Goal: Task Accomplishment & Management: Complete application form

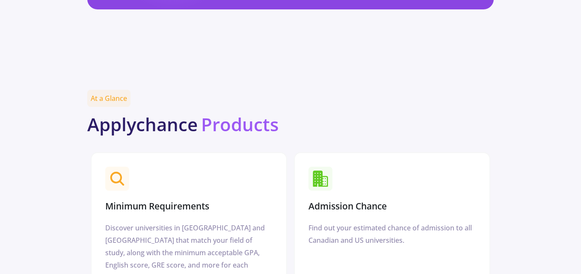
scroll to position [959, 0]
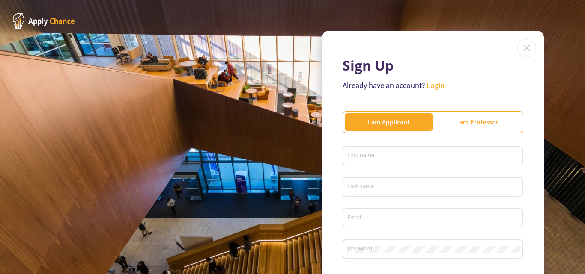
click at [349, 153] on input "First name" at bounding box center [434, 157] width 175 height 8
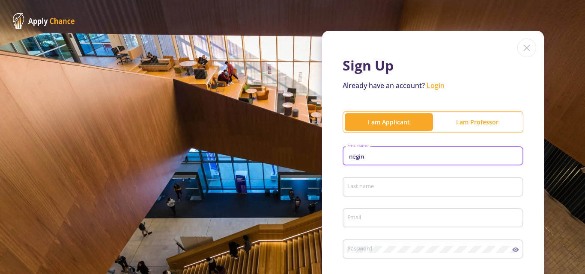
type input "negin"
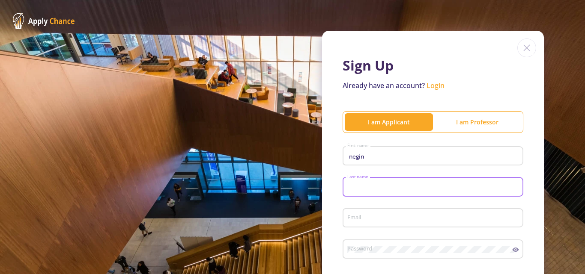
click at [377, 187] on input "Last name" at bounding box center [434, 188] width 175 height 8
type input "ghasemi"
click at [379, 212] on div "Email" at bounding box center [433, 216] width 172 height 22
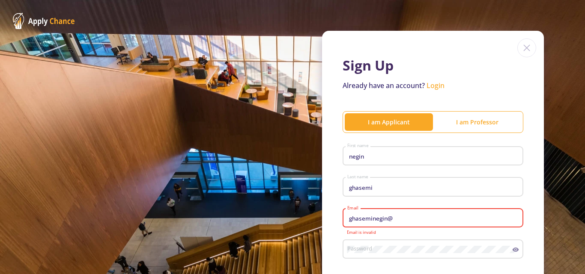
click at [392, 220] on input "ghaseminegin@" at bounding box center [434, 219] width 175 height 8
click at [401, 217] on input "ghaseminegin@" at bounding box center [434, 219] width 175 height 8
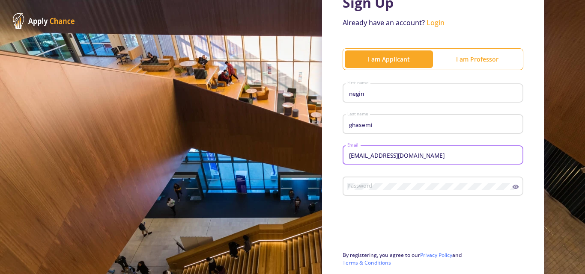
scroll to position [86, 0]
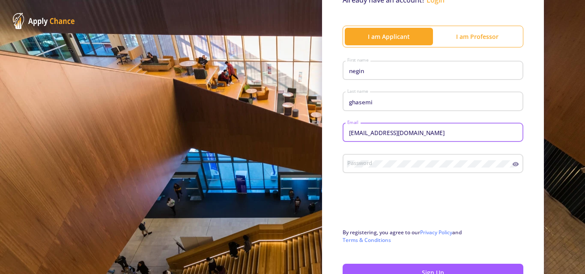
type input "[EMAIL_ADDRESS][DOMAIN_NAME]"
click at [514, 164] on circle at bounding box center [515, 164] width 2 height 2
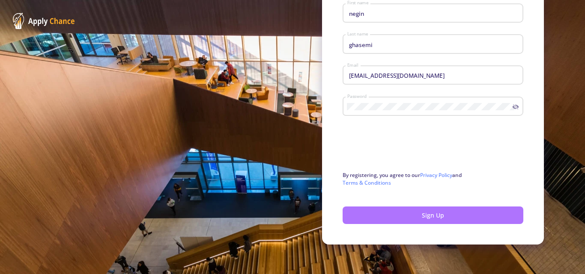
scroll to position [144, 0]
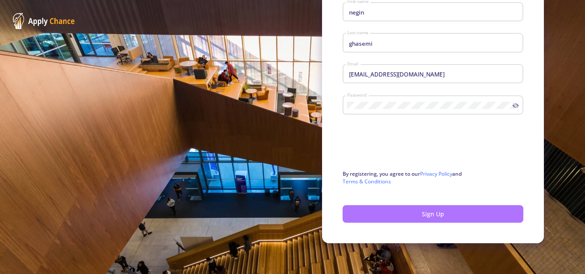
click at [381, 217] on button "Sign Up" at bounding box center [432, 214] width 181 height 18
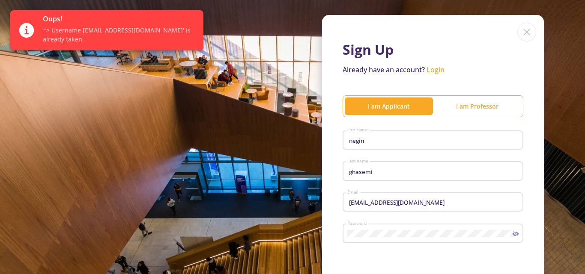
scroll to position [0, 0]
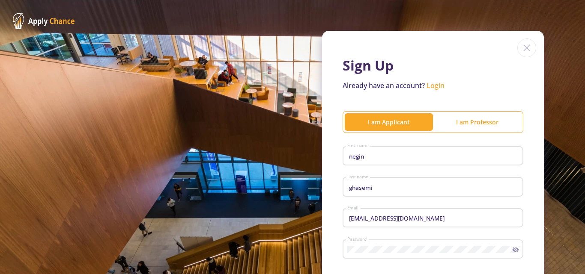
click at [432, 87] on link "Login" at bounding box center [435, 85] width 18 height 9
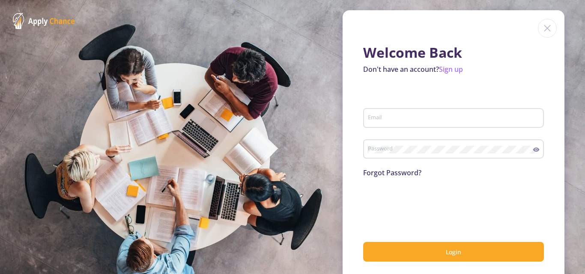
click at [335, 91] on section "Welcome Back Don't have an account? Sign up Email Password Forgot Password? Log…" at bounding box center [292, 137] width 585 height 274
click at [357, 91] on div "Welcome Back Don't have an account? Sign up Email Password Forgot Password? Log…" at bounding box center [453, 146] width 222 height 272
click at [397, 115] on input "Email" at bounding box center [454, 119] width 175 height 8
click at [403, 177] on link "Forgot Password?" at bounding box center [392, 172] width 58 height 9
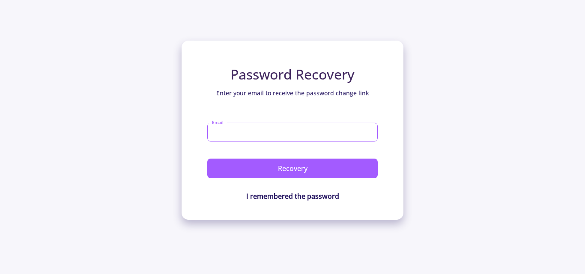
click at [245, 132] on input "Email" at bounding box center [292, 132] width 170 height 19
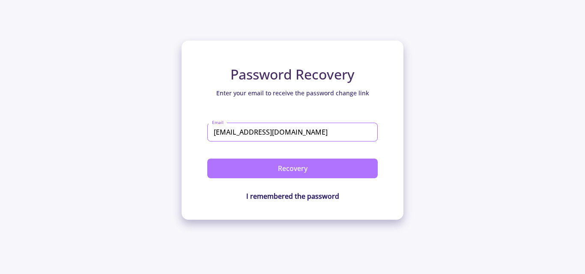
type input "[EMAIL_ADDRESS][DOMAIN_NAME]"
click at [306, 171] on button "Recovery" at bounding box center [292, 169] width 170 height 20
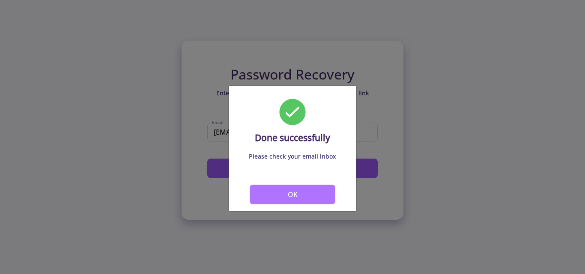
click at [309, 199] on button "OK" at bounding box center [292, 195] width 86 height 20
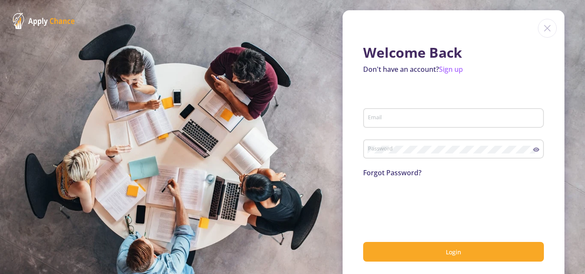
click at [421, 117] on input "Email" at bounding box center [454, 119] width 175 height 8
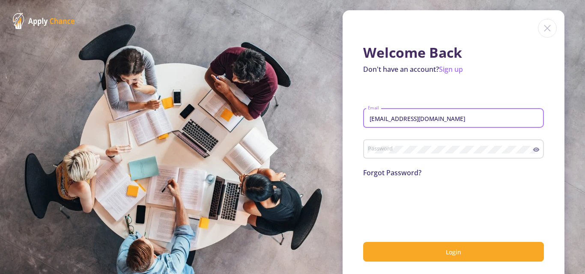
type input "[EMAIL_ADDRESS][DOMAIN_NAME]"
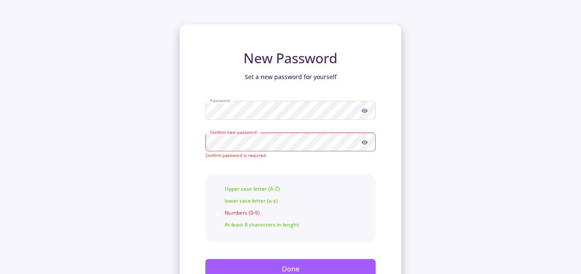
click at [367, 110] on icon at bounding box center [364, 111] width 6 height 4
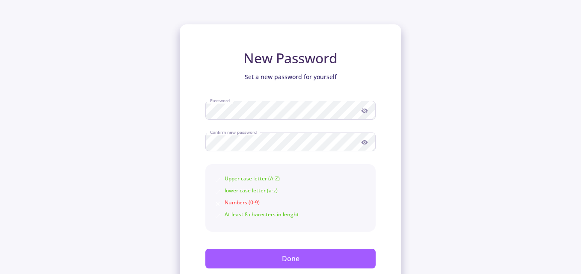
click at [362, 143] on icon at bounding box center [364, 142] width 6 height 4
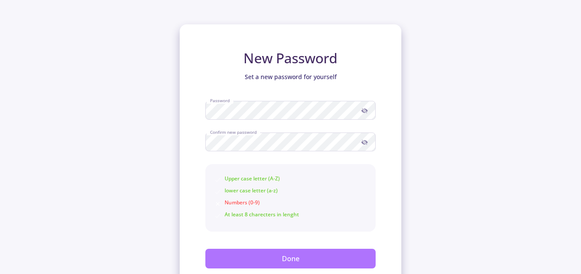
click at [267, 259] on button "Done" at bounding box center [290, 259] width 170 height 20
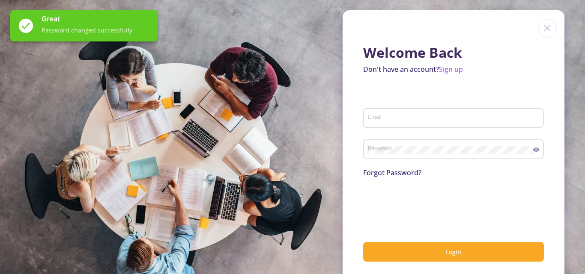
type input "[EMAIL_ADDRESS][DOMAIN_NAME]"
click at [535, 150] on icon at bounding box center [536, 150] width 6 height 4
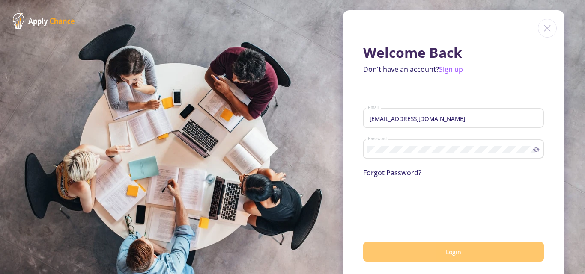
click at [393, 255] on button "Login" at bounding box center [453, 252] width 181 height 20
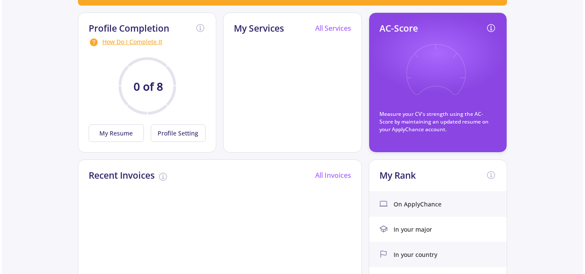
scroll to position [43, 0]
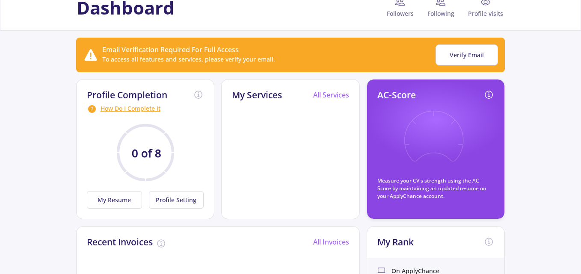
click at [425, 152] on icon at bounding box center [433, 142] width 63 height 63
click at [407, 142] on icon at bounding box center [433, 142] width 63 height 63
drag, startPoint x: 458, startPoint y: 131, endPoint x: 481, endPoint y: 111, distance: 30.1
click at [460, 129] on icon at bounding box center [433, 142] width 63 height 63
click at [471, 151] on div "AC-Score Measure your CV's strength using the AC-Score by maintaining an update…" at bounding box center [435, 145] width 117 height 110
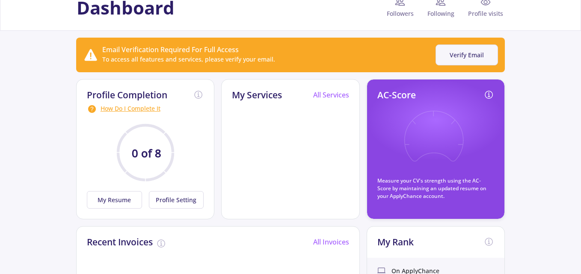
click at [480, 54] on button "Verify Email" at bounding box center [467, 55] width 62 height 21
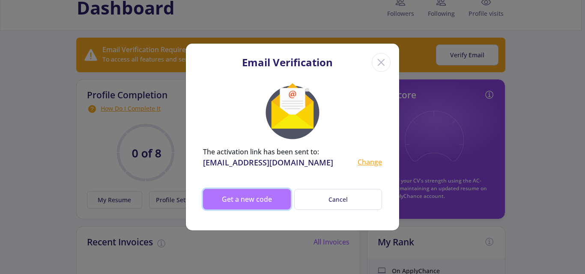
click at [270, 196] on button "Get a new code" at bounding box center [247, 199] width 88 height 21
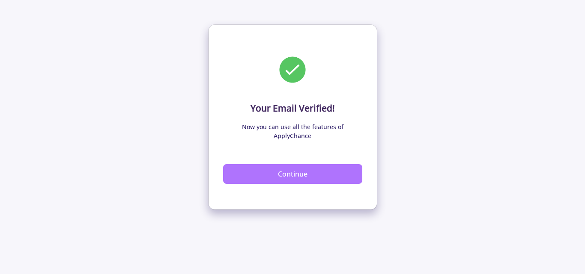
click at [291, 168] on button "Continue" at bounding box center [292, 174] width 139 height 20
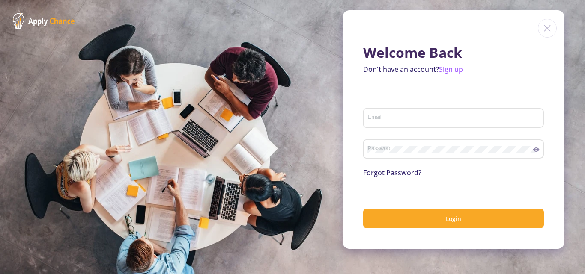
type input "[EMAIL_ADDRESS][DOMAIN_NAME]"
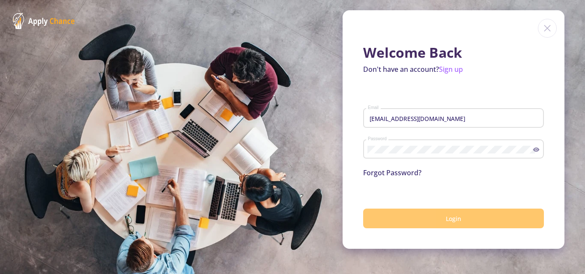
click at [416, 217] on button "Login" at bounding box center [453, 219] width 181 height 20
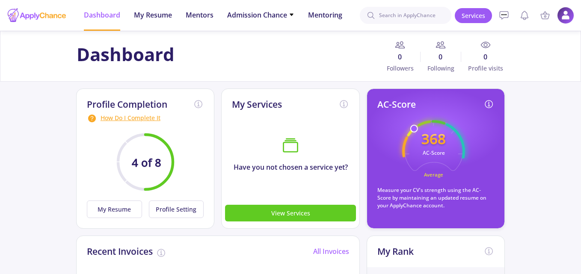
click at [413, 154] on icon "368 AC-Score Average" at bounding box center [433, 151] width 63 height 63
click at [412, 203] on p "Measure your CV's strength using the AC-Score by maintaining an updated resume …" at bounding box center [435, 198] width 117 height 23
click at [449, 199] on p "Measure your CV's strength using the AC-Score by maintaining an updated resume …" at bounding box center [435, 198] width 117 height 23
click at [414, 134] on icon "368 AC-Score Average" at bounding box center [433, 151] width 63 height 63
click at [337, 129] on div "My Services Have you not chosen a service yet? View Services" at bounding box center [290, 159] width 139 height 140
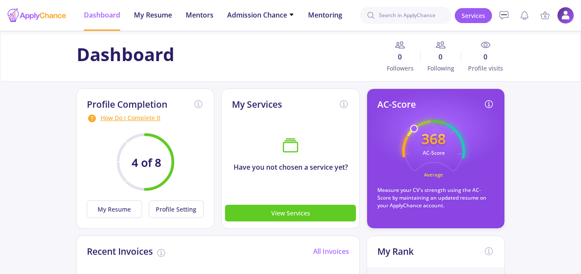
click at [432, 131] on text "368" at bounding box center [434, 138] width 24 height 19
click at [427, 185] on div "AC-Score 368 AC-Score Average Measure your CV's strength using the AC-Score by …" at bounding box center [435, 154] width 117 height 110
click at [427, 173] on text "Average" at bounding box center [433, 175] width 19 height 6
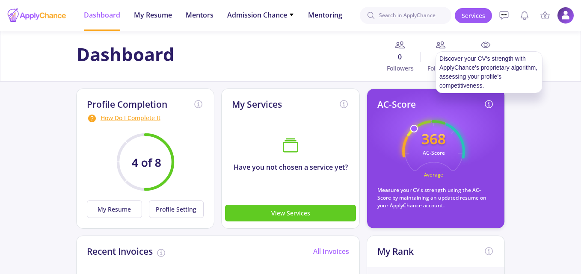
click at [489, 104] on polyline at bounding box center [489, 105] width 1 height 2
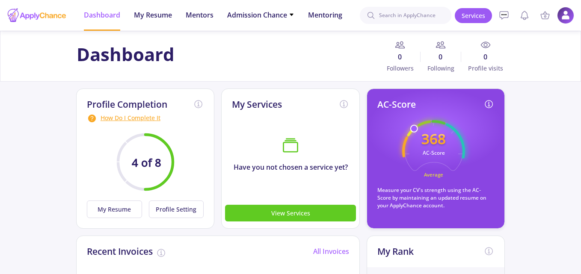
click at [489, 104] on polyline at bounding box center [489, 105] width 1 height 2
click at [121, 214] on button "My Resume" at bounding box center [114, 210] width 55 height 18
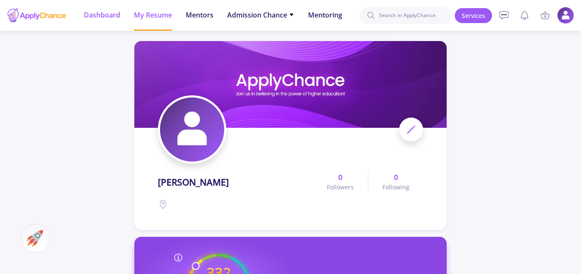
click at [96, 18] on span "Dashboard" at bounding box center [102, 15] width 36 height 10
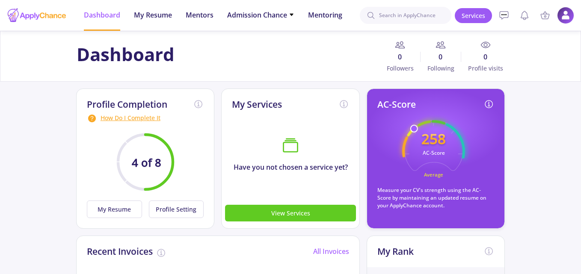
click at [38, 15] on div at bounding box center [37, 15] width 60 height 21
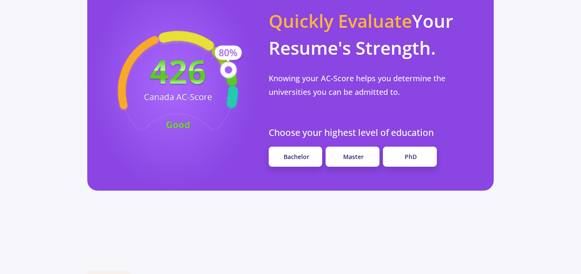
scroll to position [770, 0]
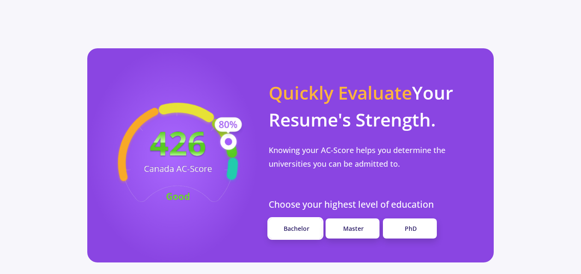
click at [295, 219] on link "Bachelor" at bounding box center [296, 229] width 54 height 20
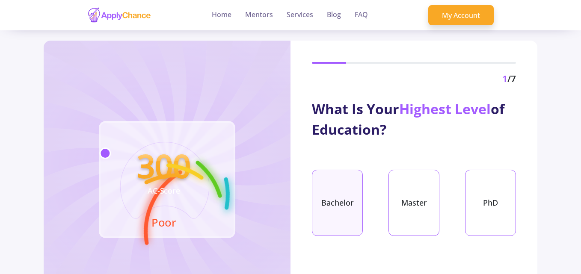
click at [339, 192] on div "Bachelor" at bounding box center [337, 203] width 51 height 66
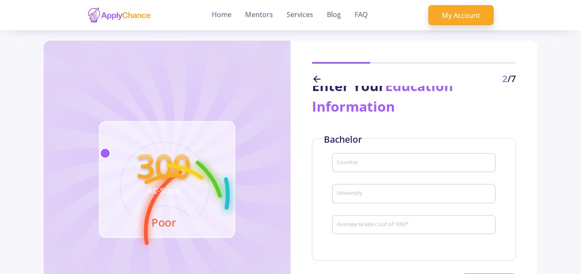
scroll to position [43, 0]
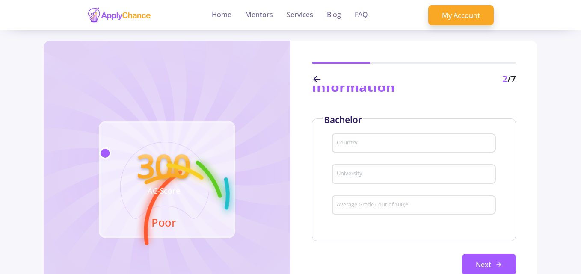
click at [342, 142] on input "Country" at bounding box center [415, 144] width 158 height 8
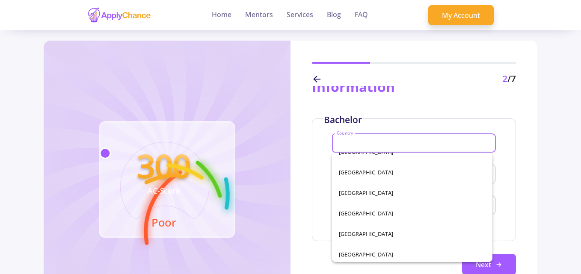
scroll to position [1712, 0]
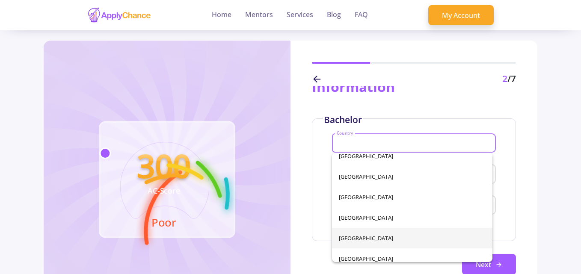
click at [348, 239] on span "[GEOGRAPHIC_DATA]" at bounding box center [412, 238] width 147 height 21
type input "[GEOGRAPHIC_DATA]"
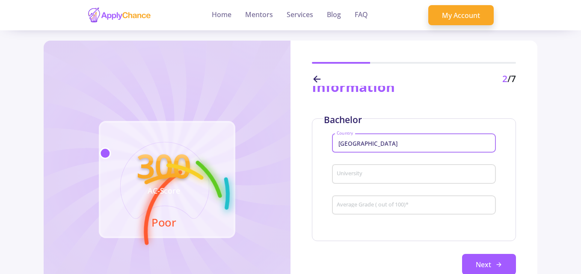
click at [354, 175] on input "University" at bounding box center [415, 175] width 158 height 8
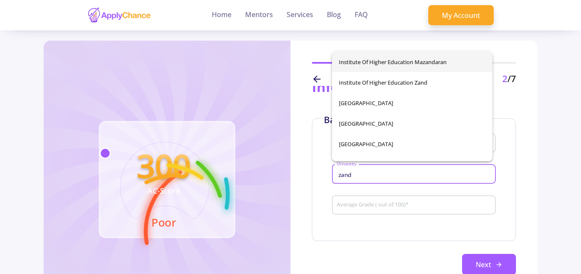
type input "zand"
click at [396, 61] on div "Institute of Higher Education Mazandaran Institute of Higher Education [GEOGRAP…" at bounding box center [412, 107] width 160 height 110
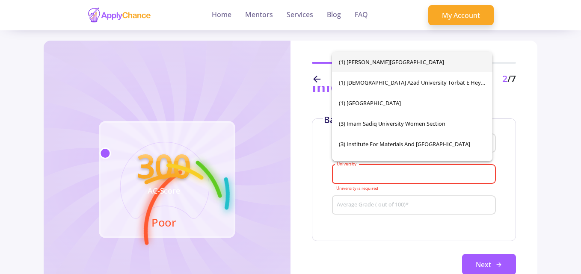
click at [364, 174] on input "University" at bounding box center [415, 175] width 158 height 8
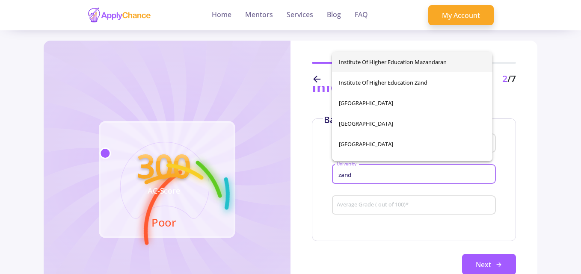
click at [387, 60] on span "Institute of Higher Education Mazandaran" at bounding box center [412, 62] width 147 height 21
type input "Institute of Higher Education Mazandaran"
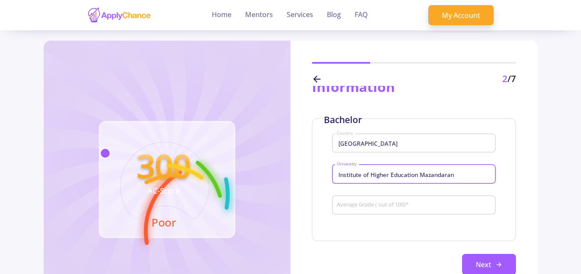
click at [353, 202] on input "Average Grade ( out of 100) *" at bounding box center [415, 206] width 158 height 8
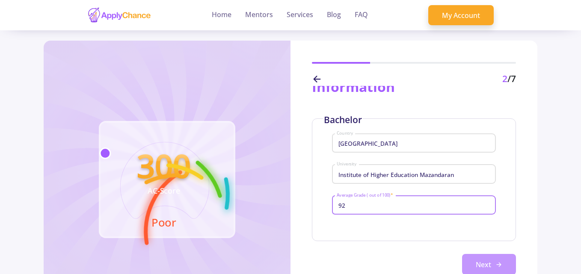
type input "92"
click at [478, 257] on button "Next" at bounding box center [489, 264] width 54 height 21
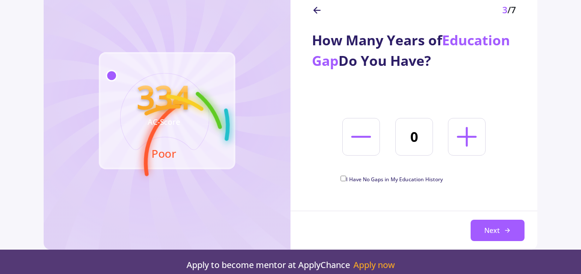
scroll to position [86, 0]
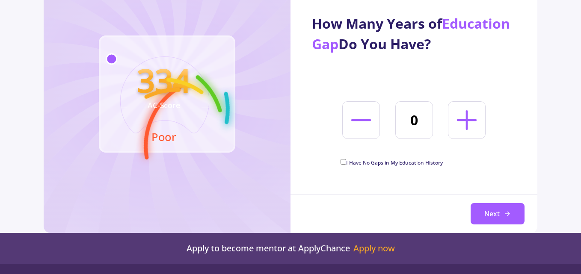
click at [459, 118] on icon at bounding box center [467, 120] width 32 height 32
type input "2"
click at [494, 214] on button "Next" at bounding box center [498, 213] width 54 height 21
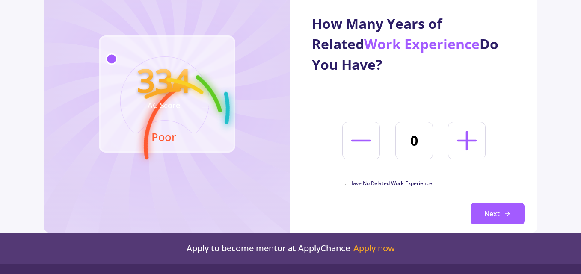
click at [344, 181] on input "I Have No Related Work Experience" at bounding box center [344, 183] width 6 height 6
checkbox input "true"
click at [501, 211] on button "Next" at bounding box center [498, 213] width 54 height 21
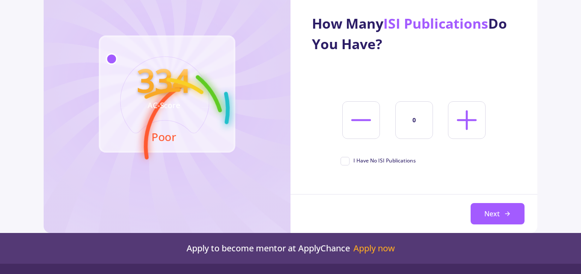
click at [347, 157] on span "I Have No ISI Publications" at bounding box center [378, 161] width 75 height 8
click at [346, 157] on input "I Have No ISI Publications" at bounding box center [344, 160] width 6 height 6
checkbox input "true"
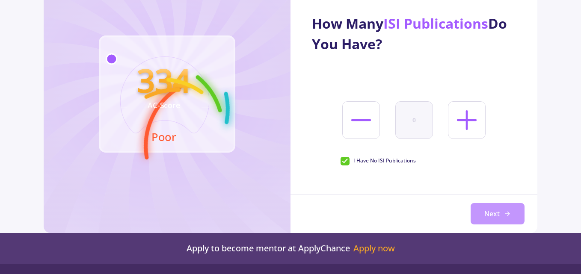
click at [488, 211] on button "Next" at bounding box center [498, 213] width 54 height 21
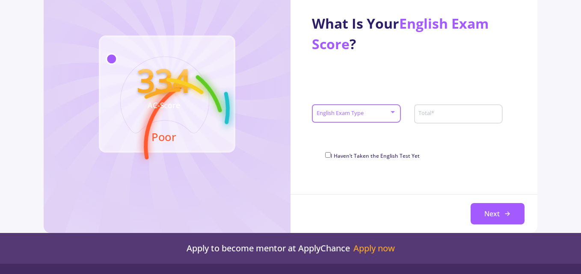
click at [334, 116] on span at bounding box center [353, 114] width 71 height 6
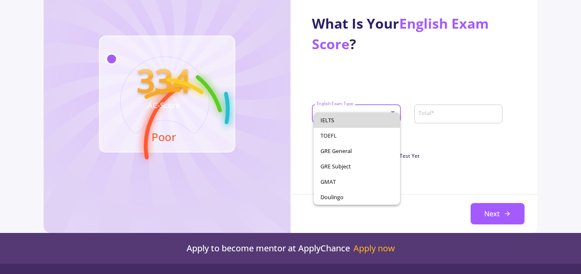
click at [336, 120] on span "IELTS" at bounding box center [357, 120] width 73 height 15
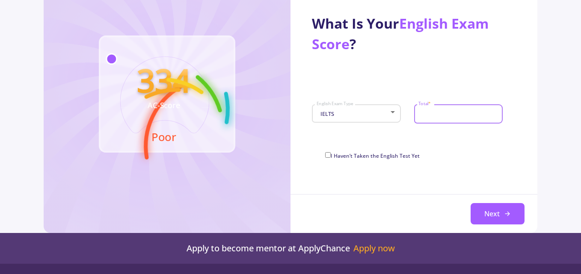
click at [439, 111] on input "Total *" at bounding box center [459, 114] width 83 height 8
type input "7"
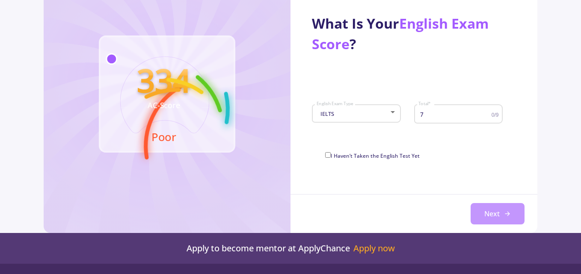
click at [500, 217] on button "Next" at bounding box center [498, 213] width 54 height 21
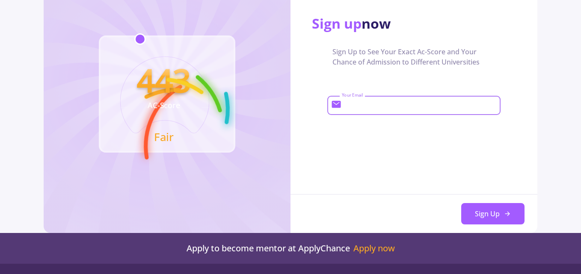
click at [351, 107] on input "Your Email" at bounding box center [420, 106] width 157 height 8
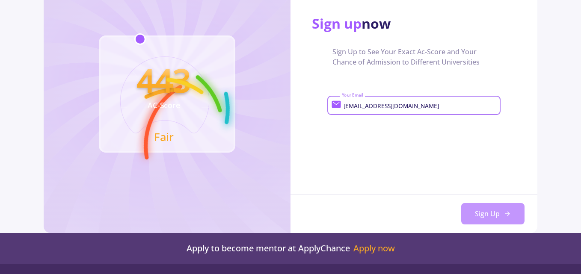
type input "[EMAIL_ADDRESS][DOMAIN_NAME]"
click at [515, 215] on button "Sign Up" at bounding box center [492, 213] width 63 height 21
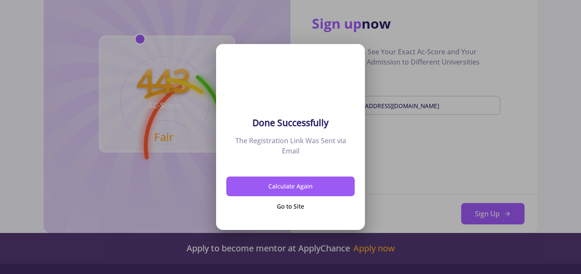
scroll to position [0, 0]
click at [289, 208] on button "Go to Site" at bounding box center [290, 206] width 128 height 20
